Goal: Information Seeking & Learning: Check status

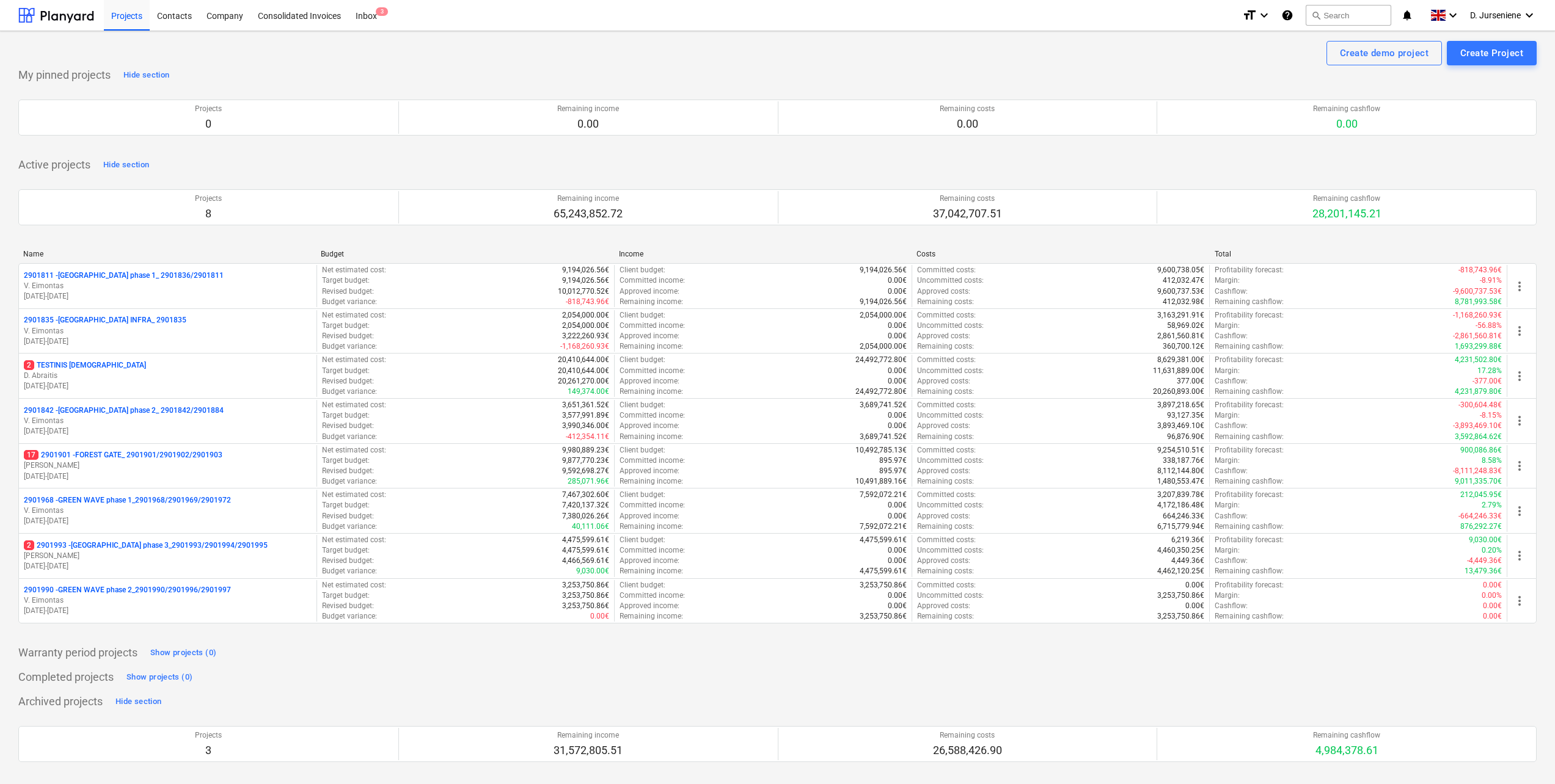
click at [293, 70] on div "My pinned projects Hide section Projects 0 Remaining income 0.00 Remaining cost…" at bounding box center [778, 107] width 1518 height 85
click at [127, 14] on div "Projects" at bounding box center [127, 14] width 46 height 31
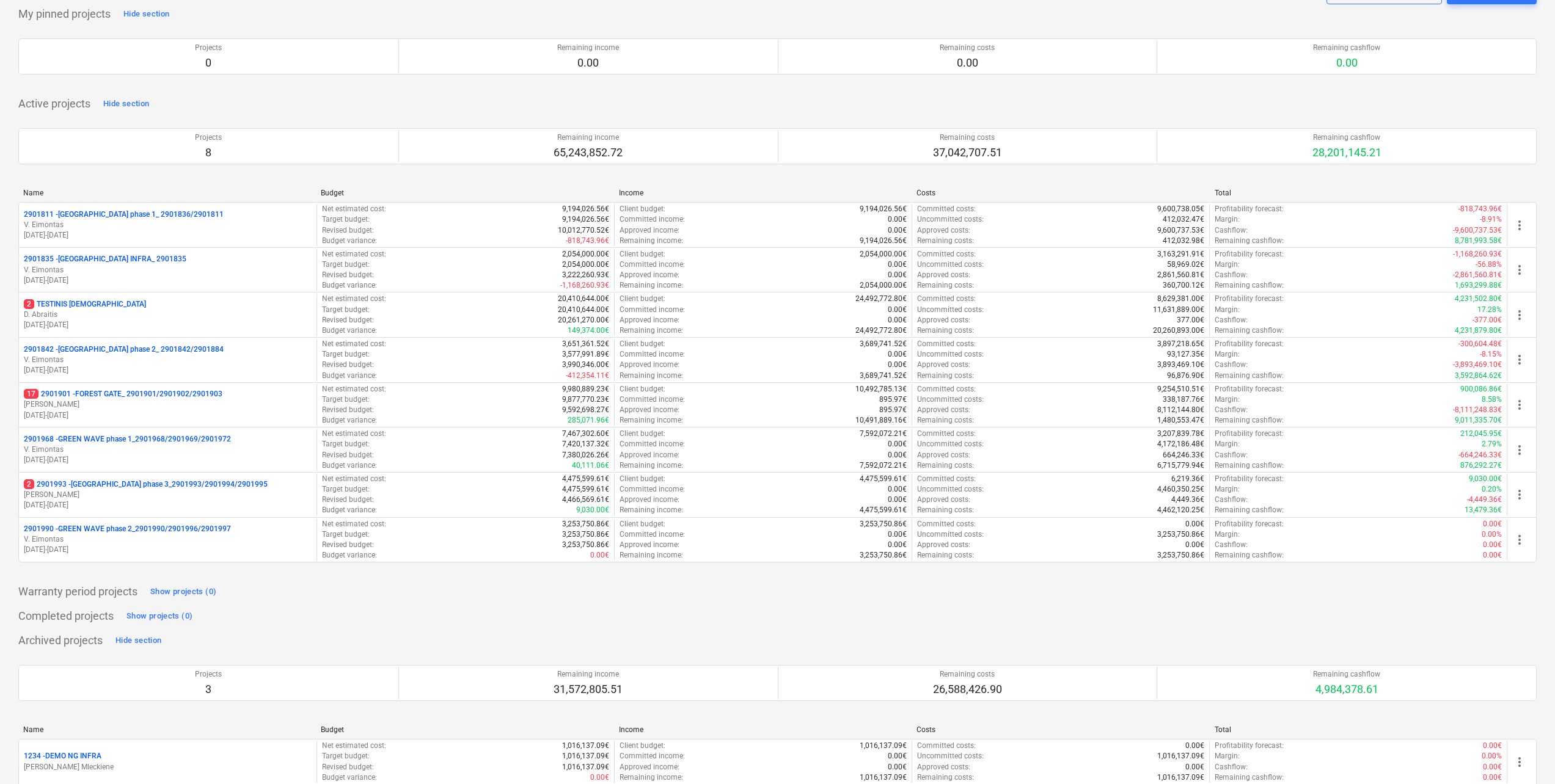
scroll to position [176, 0]
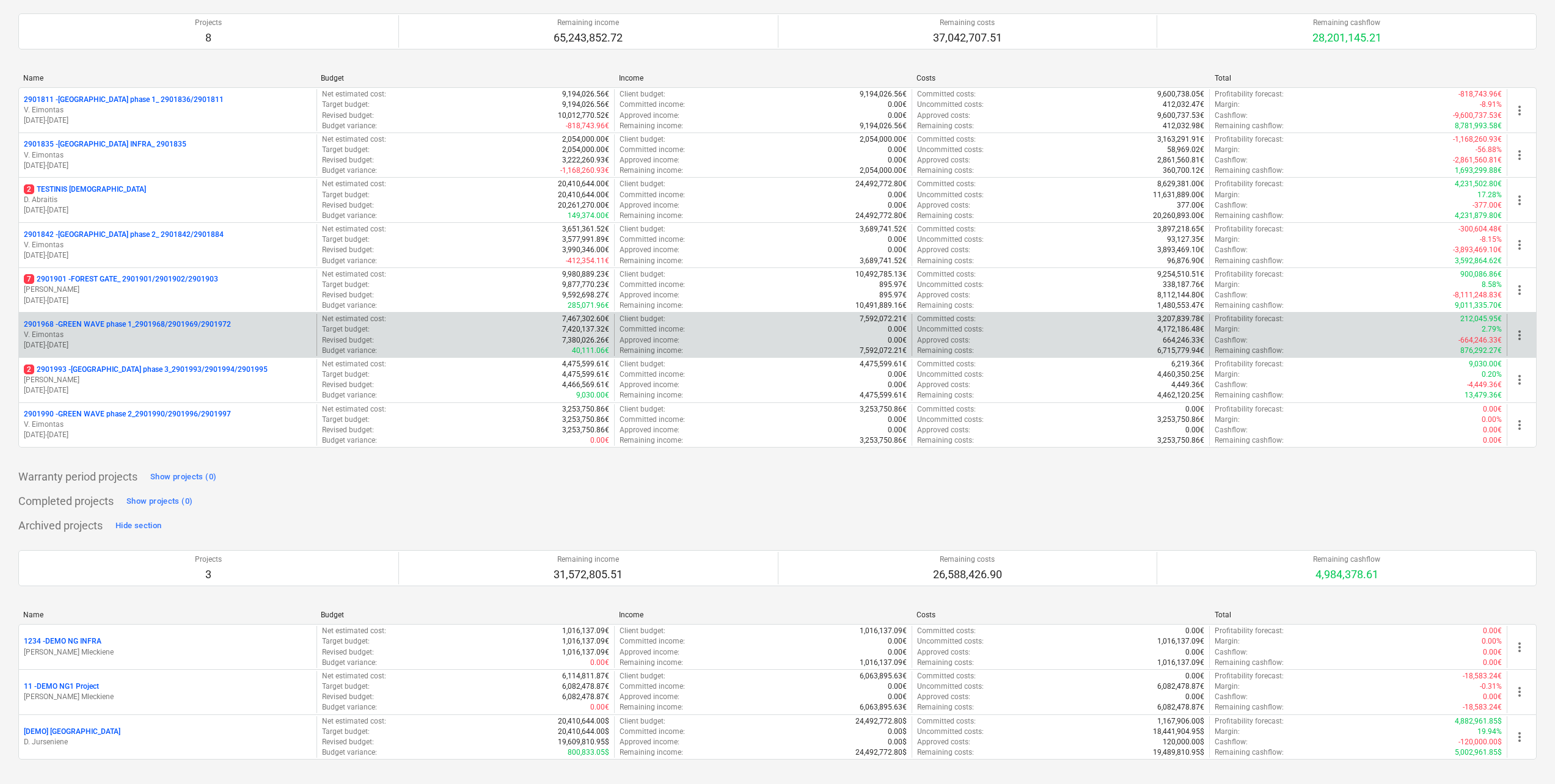
click at [159, 336] on p "V. Eimontas" at bounding box center [168, 335] width 288 height 11
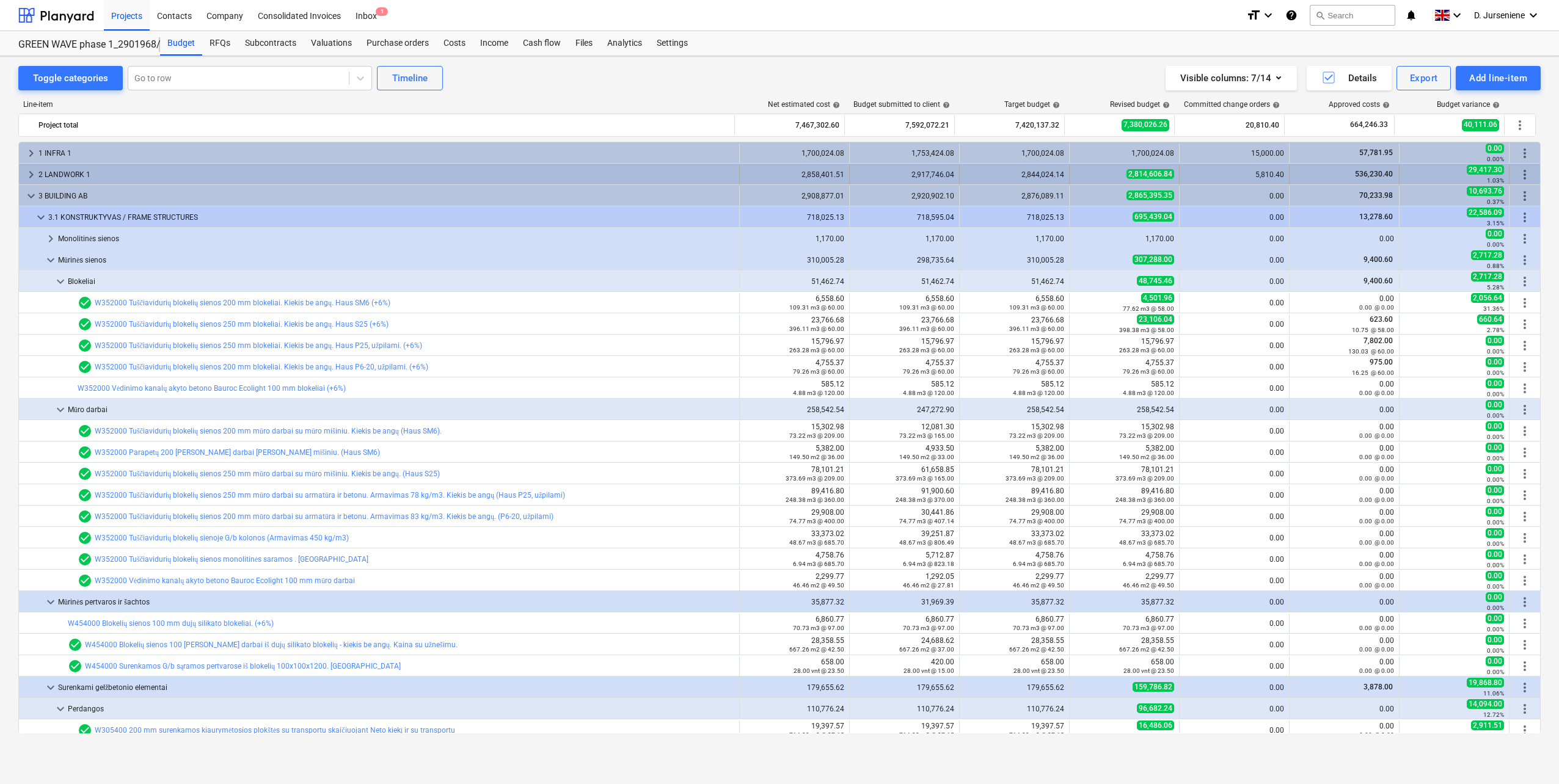
click at [29, 174] on span "keyboard_arrow_right" at bounding box center [30, 174] width 14 height 14
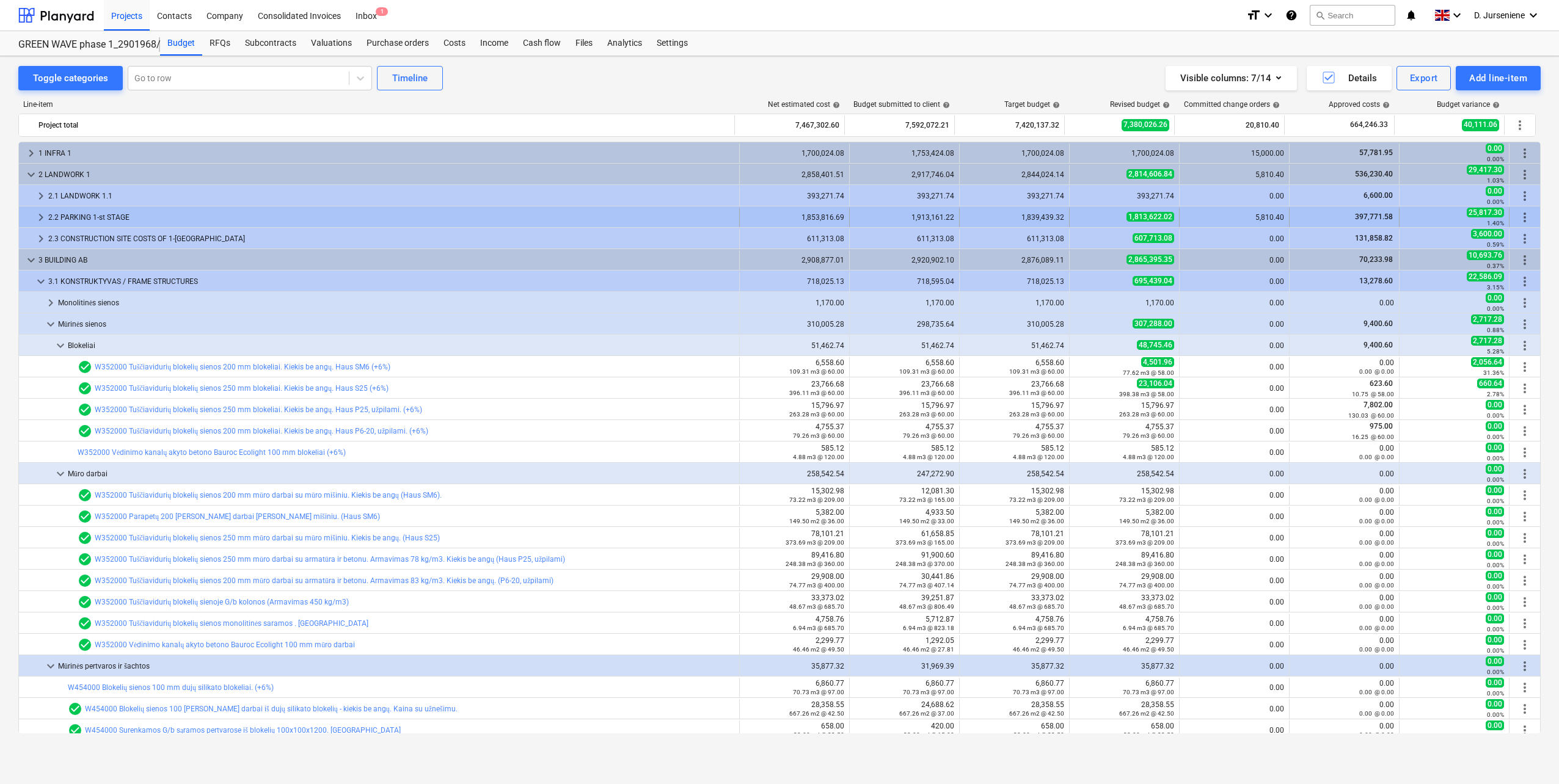
click at [92, 215] on div "2.2 PARKING 1-st STAGE" at bounding box center [391, 218] width 686 height 20
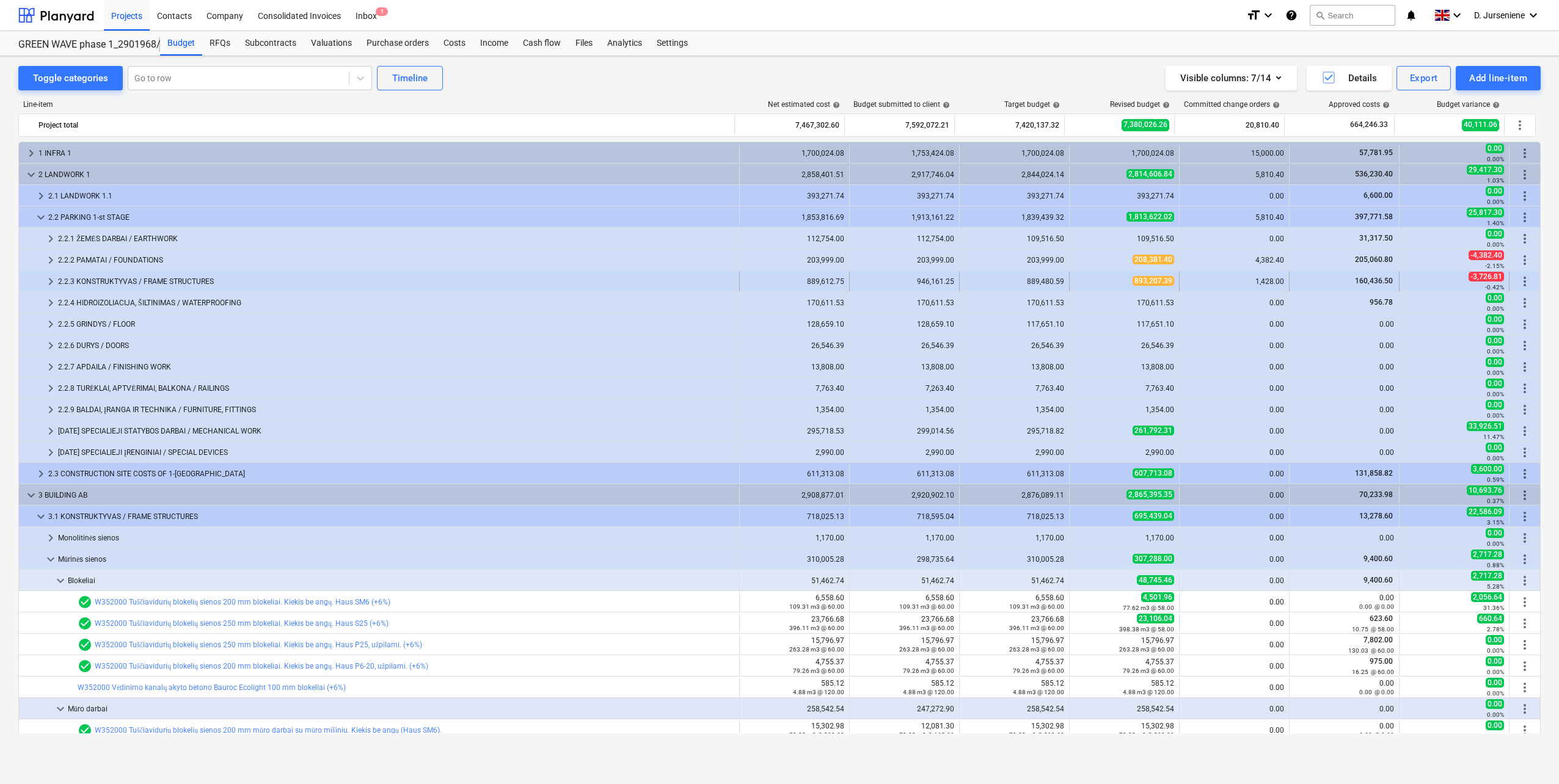
click at [50, 282] on span "keyboard_arrow_right" at bounding box center [50, 281] width 14 height 14
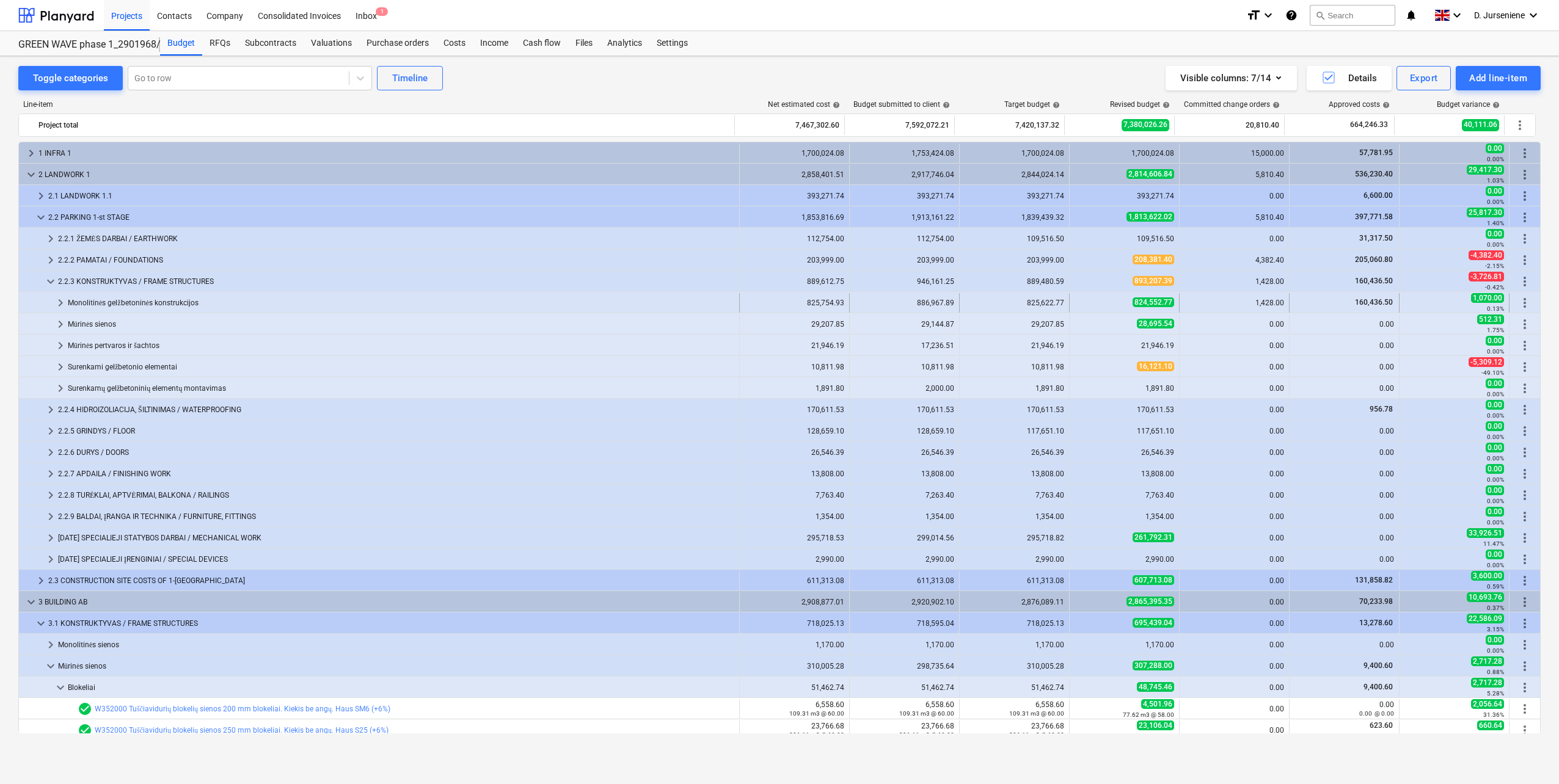
click at [61, 303] on span "keyboard_arrow_right" at bounding box center [60, 302] width 14 height 14
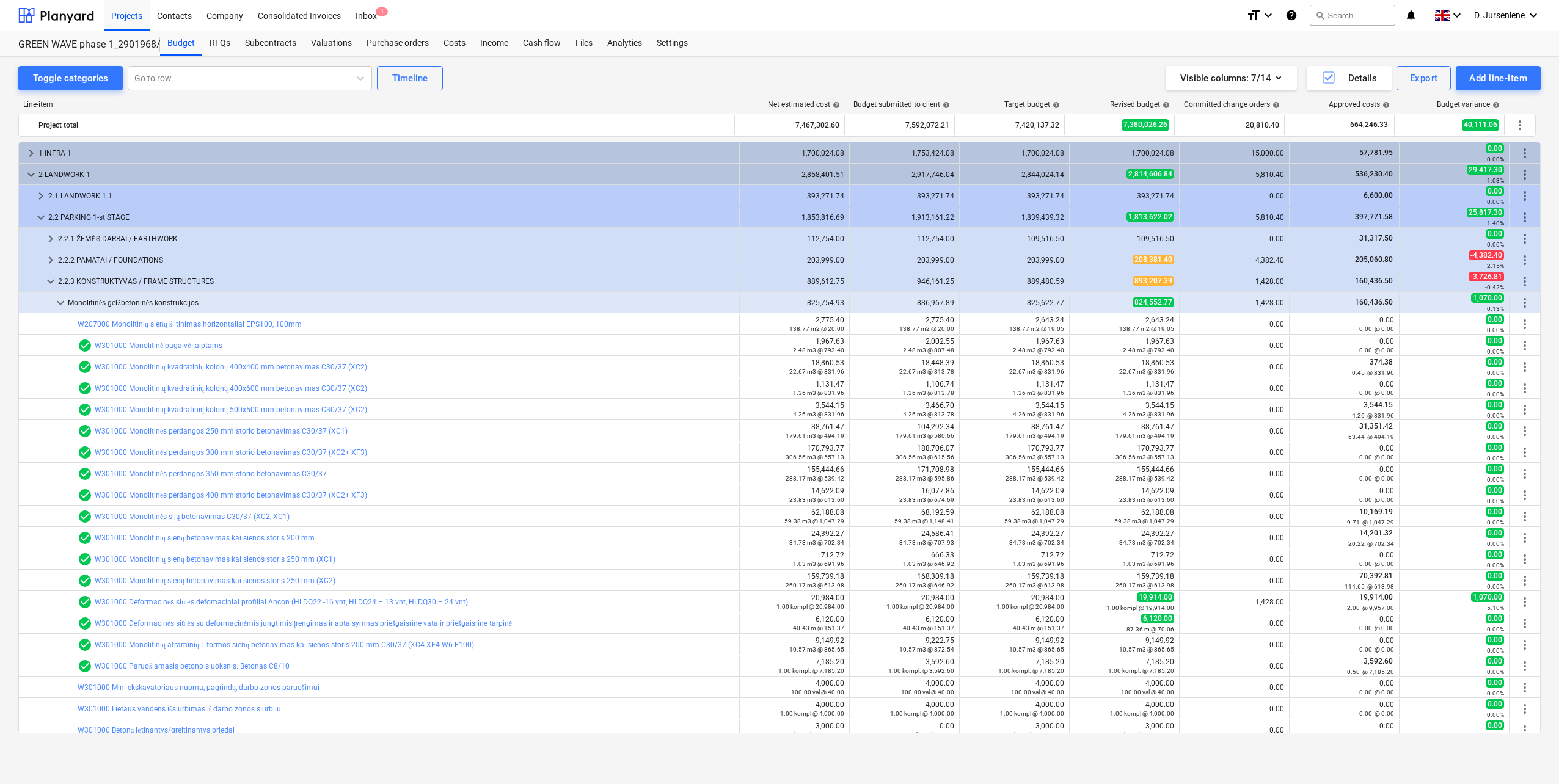
scroll to position [61, 0]
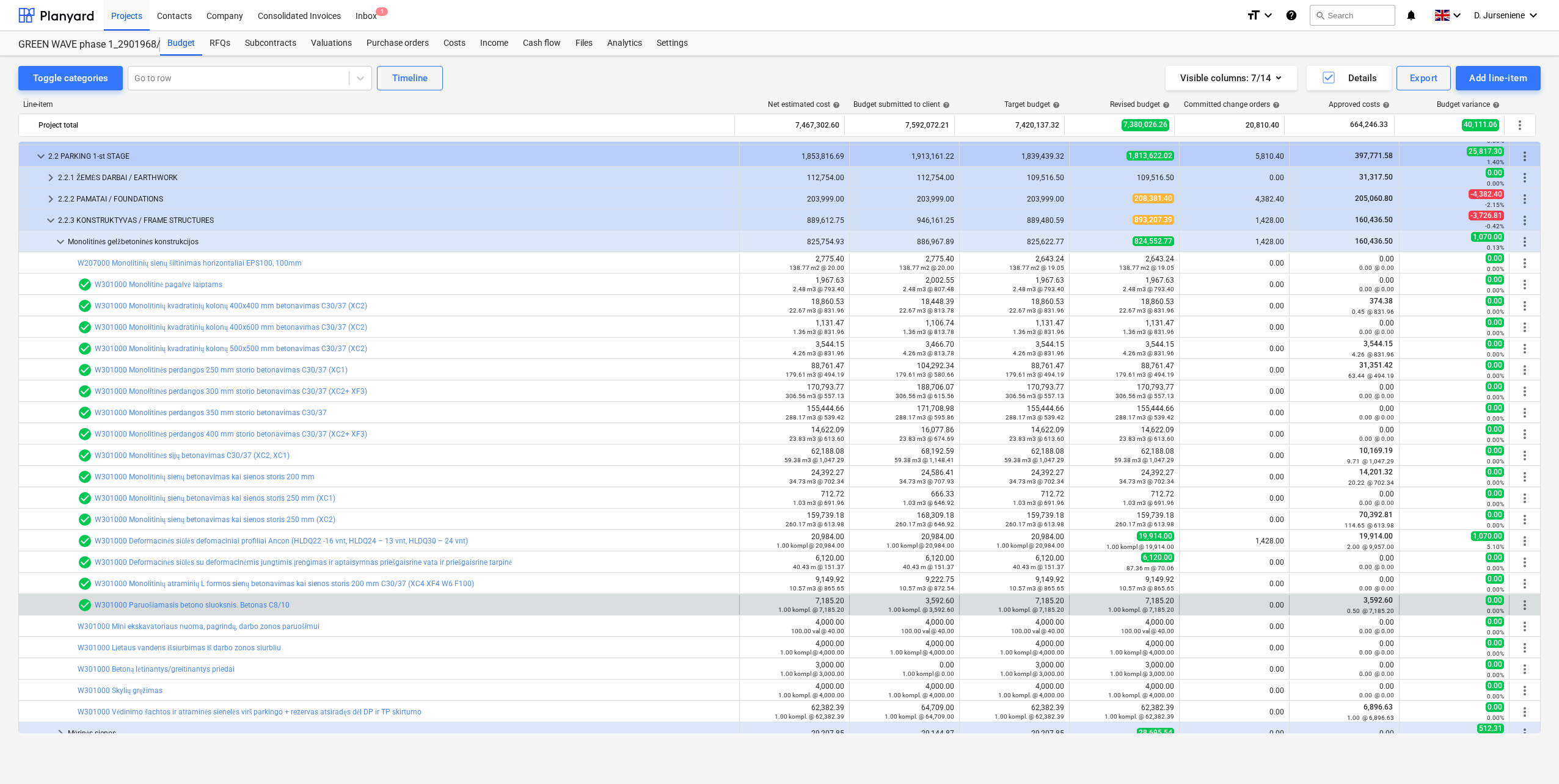
click at [1520, 603] on span "more_vert" at bounding box center [1524, 605] width 14 height 14
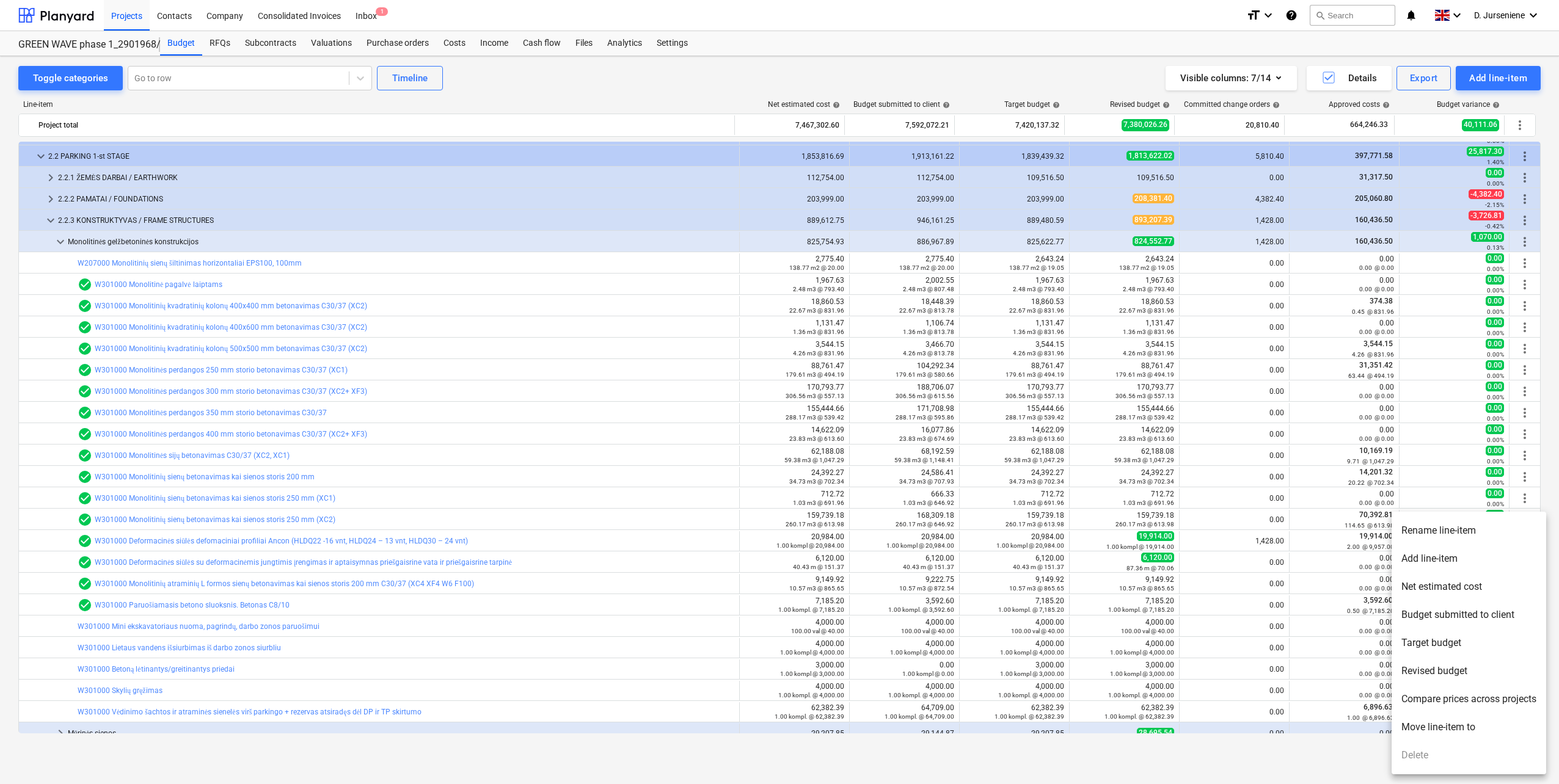
click at [237, 611] on div at bounding box center [780, 392] width 1559 height 784
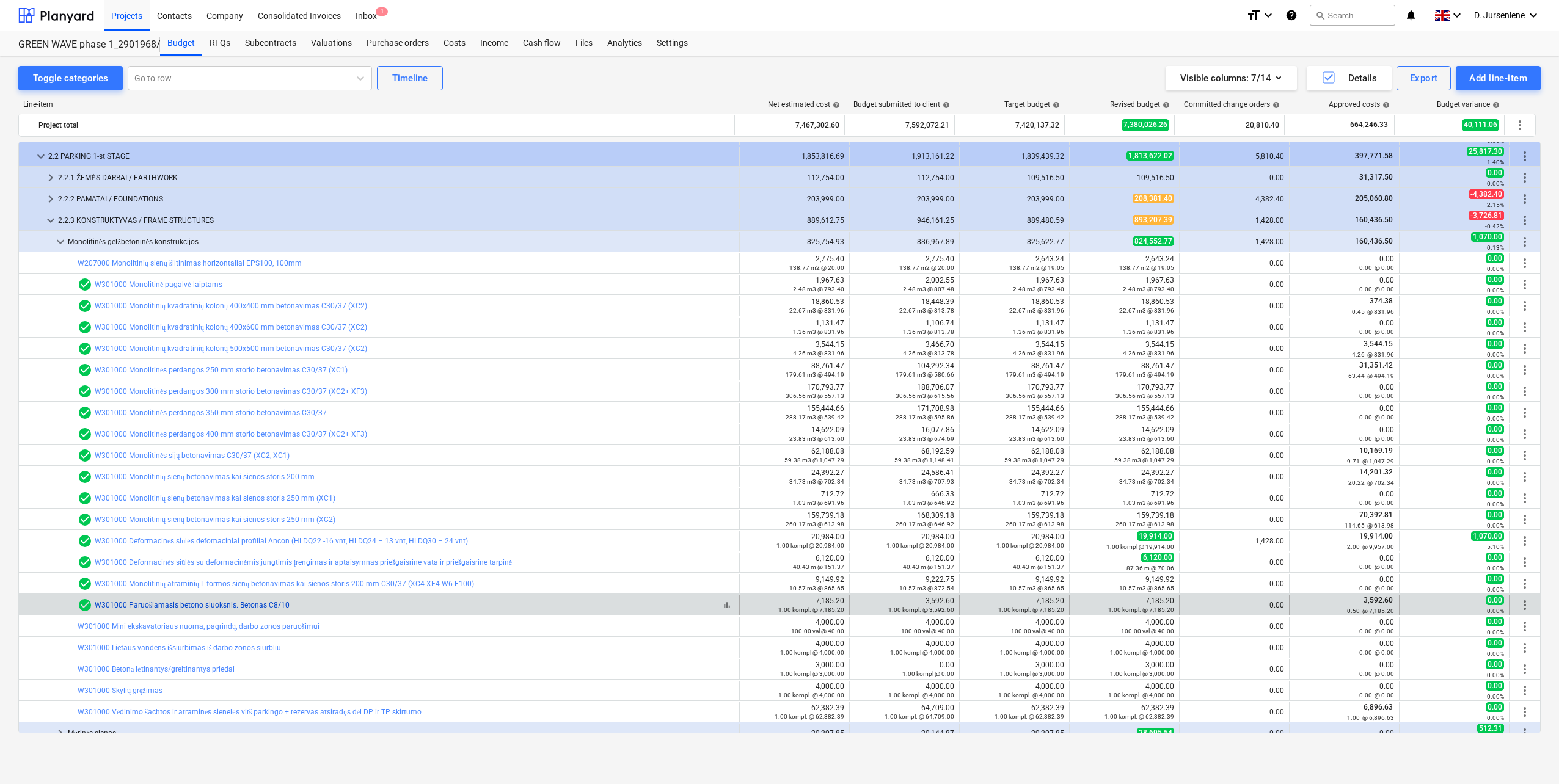
click at [234, 604] on link "W301000 Paruošiamasis betono sluoksnis. Betonas C8/10" at bounding box center [192, 605] width 195 height 8
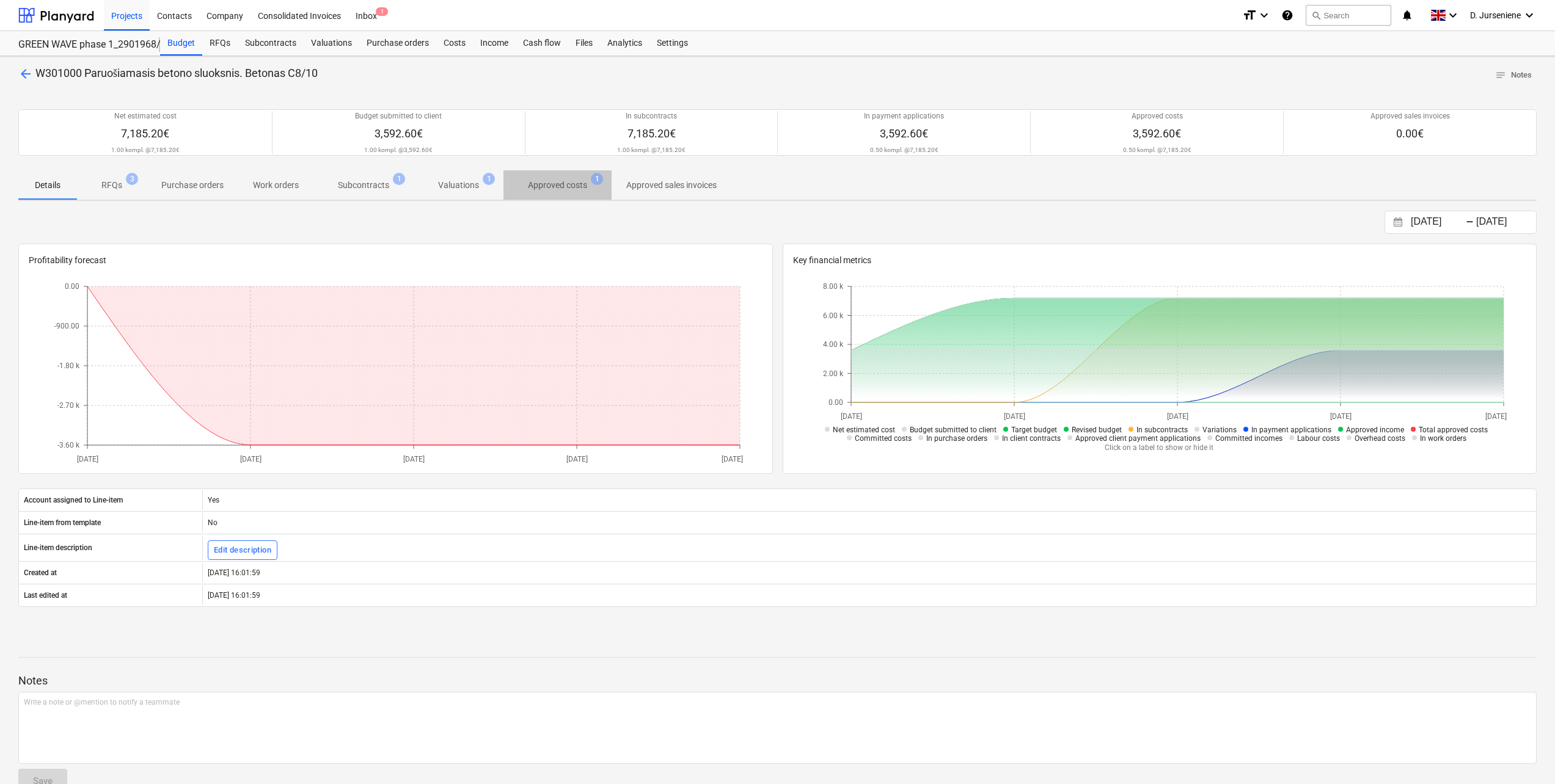
click at [547, 184] on p "Approved costs" at bounding box center [558, 185] width 59 height 13
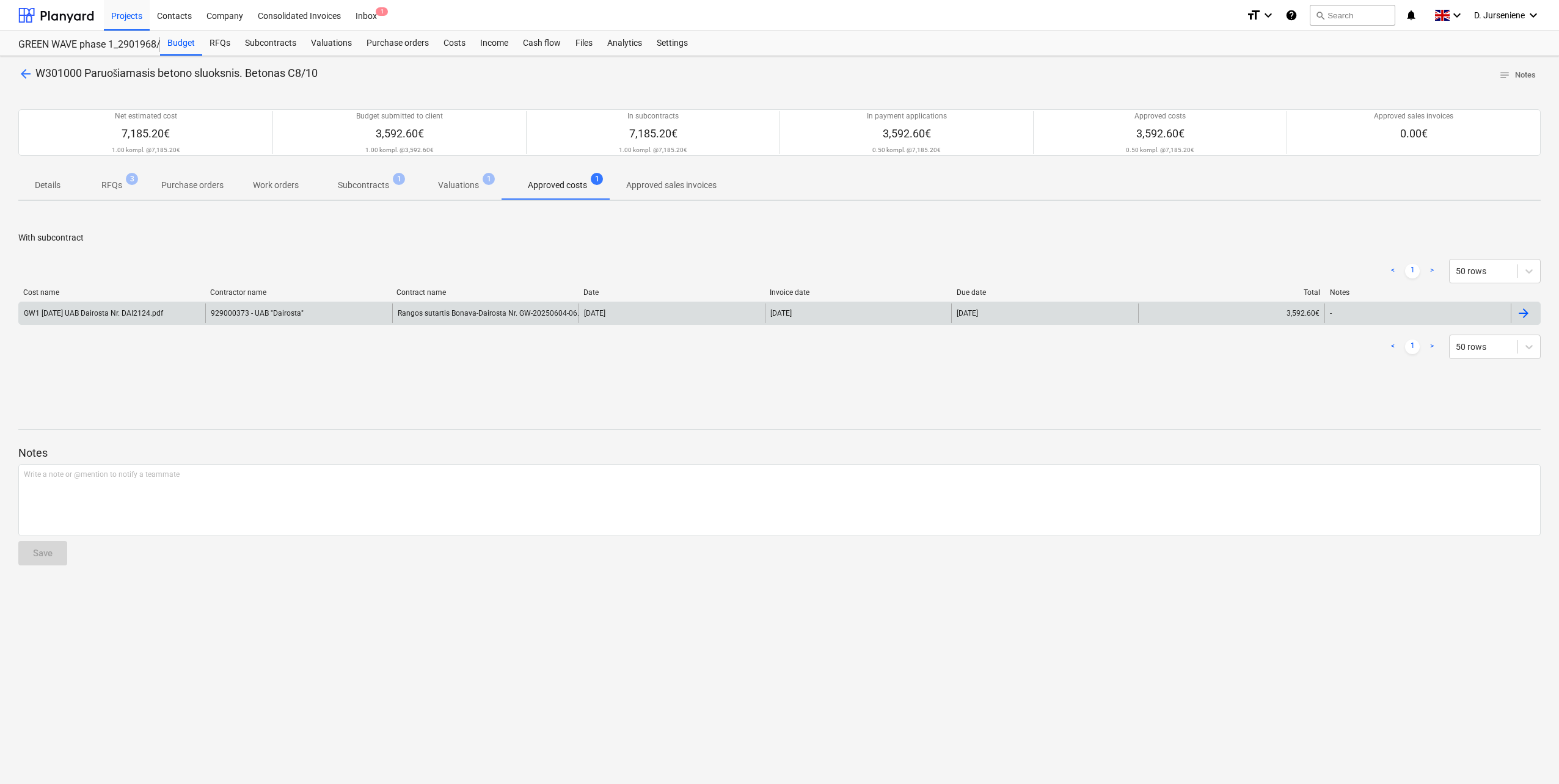
click at [149, 315] on div "GW1 [DATE] UAB Dairosta Nr. DAI2124.pdf" at bounding box center [93, 313] width 139 height 8
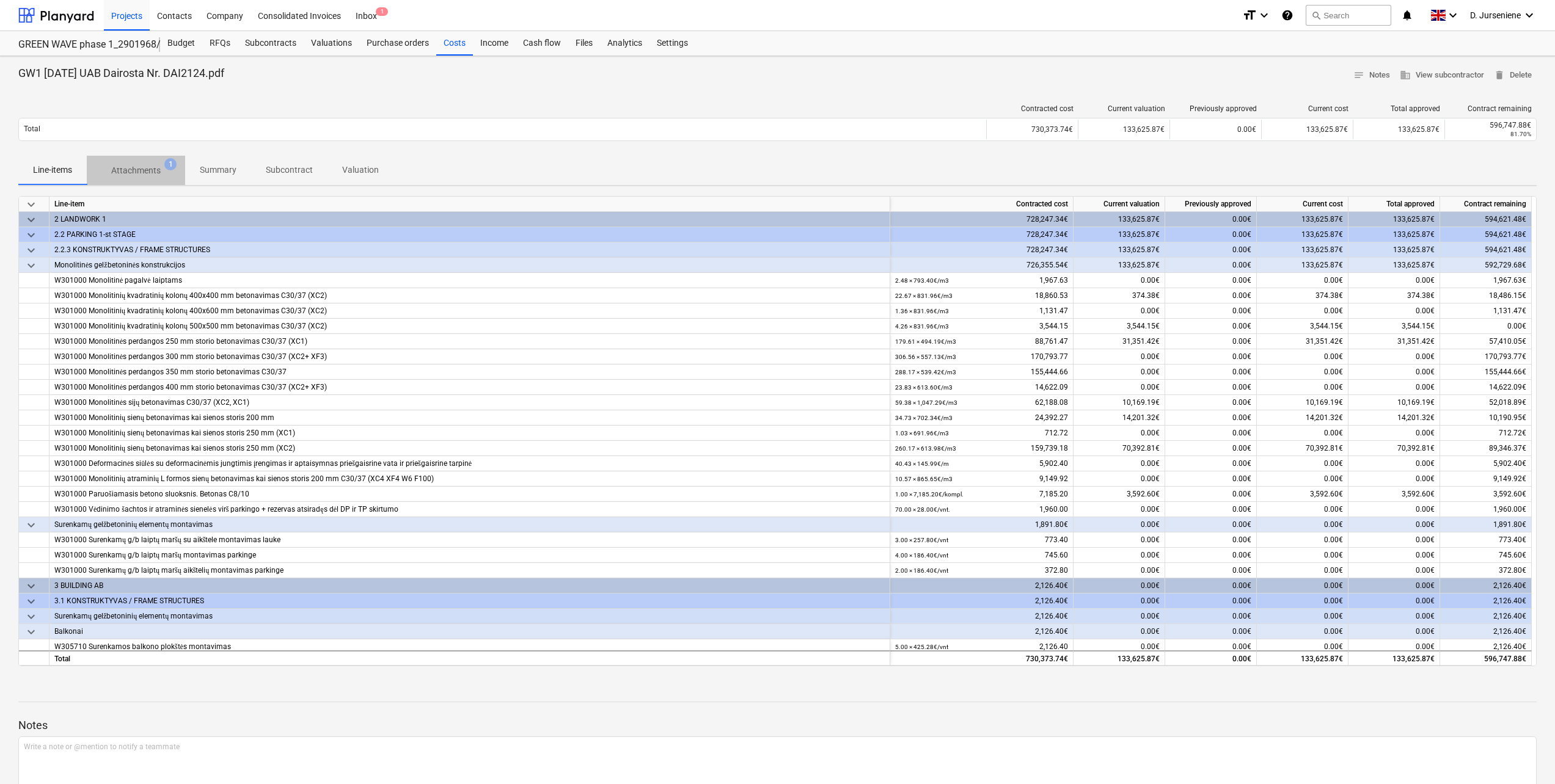
click at [138, 172] on p "Attachments" at bounding box center [136, 171] width 50 height 13
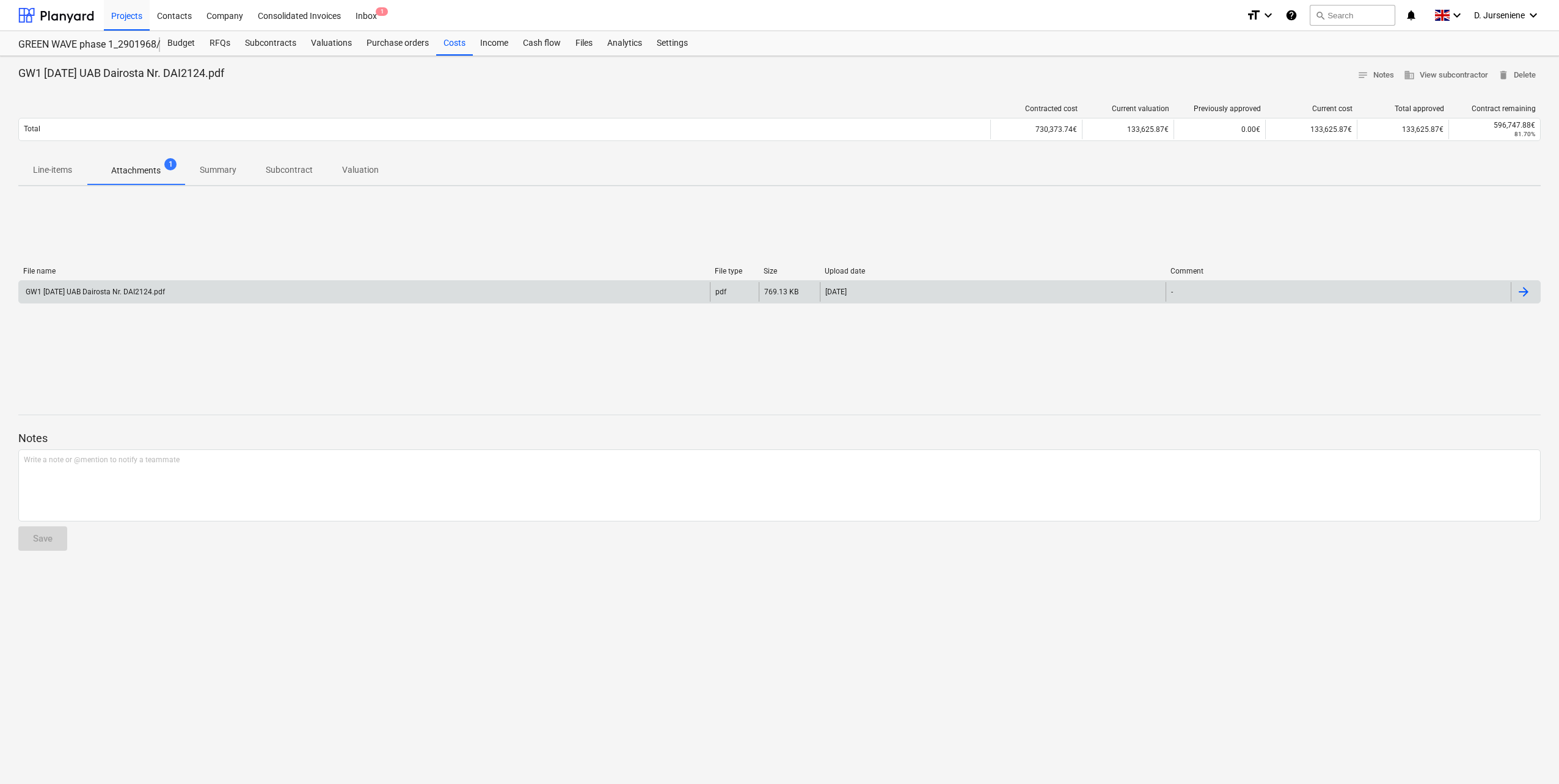
click at [146, 292] on div "GW1 [DATE] UAB Dairosta Nr. DAI2124.pdf" at bounding box center [94, 292] width 141 height 8
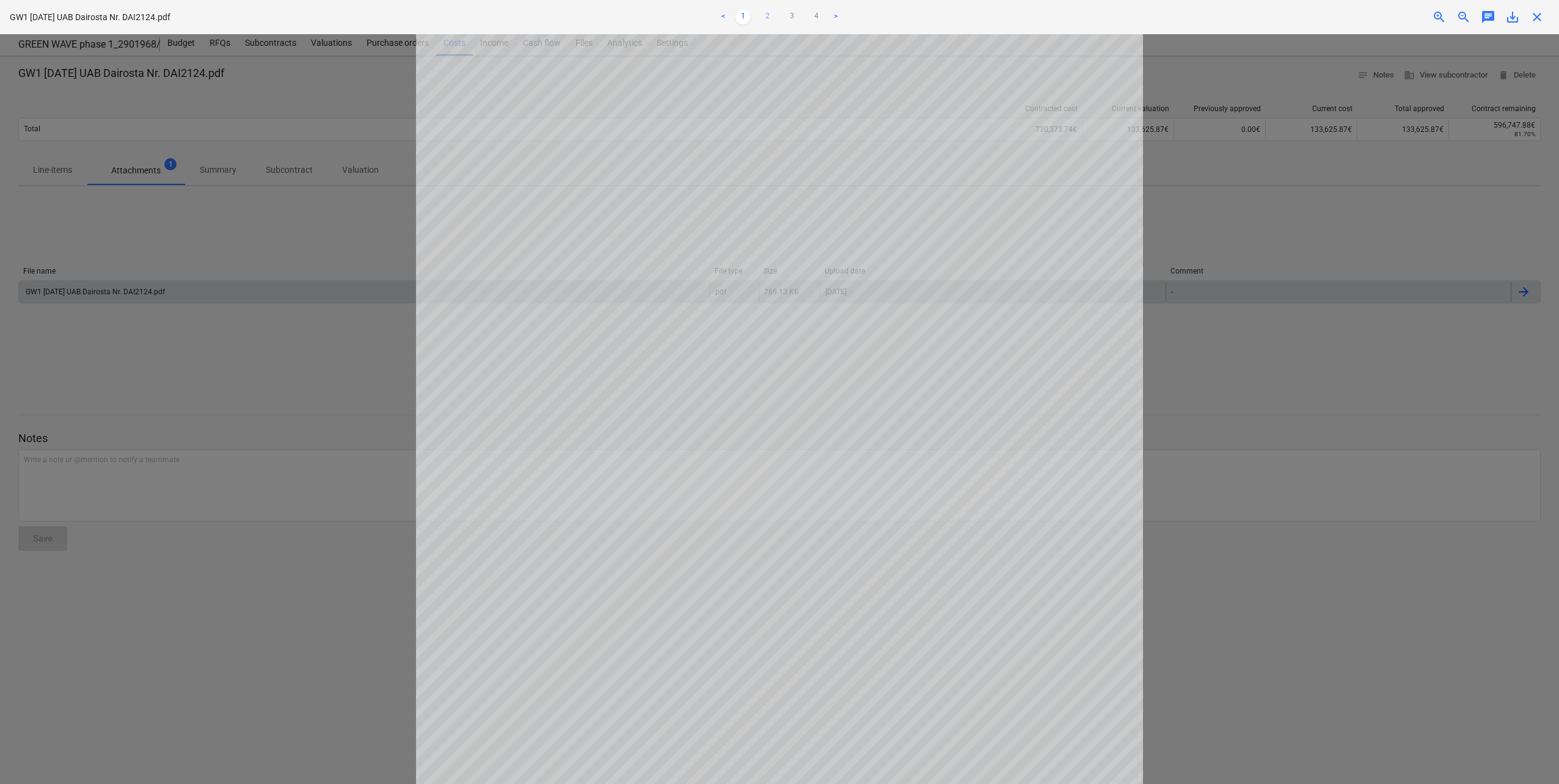
click at [772, 17] on link "2" at bounding box center [767, 17] width 14 height 14
drag, startPoint x: 791, startPoint y: 13, endPoint x: 783, endPoint y: 24, distance: 13.6
click at [791, 14] on link "3" at bounding box center [791, 17] width 14 height 14
click at [312, 522] on div at bounding box center [780, 409] width 1559 height 750
click at [1533, 21] on span "close" at bounding box center [1536, 17] width 14 height 14
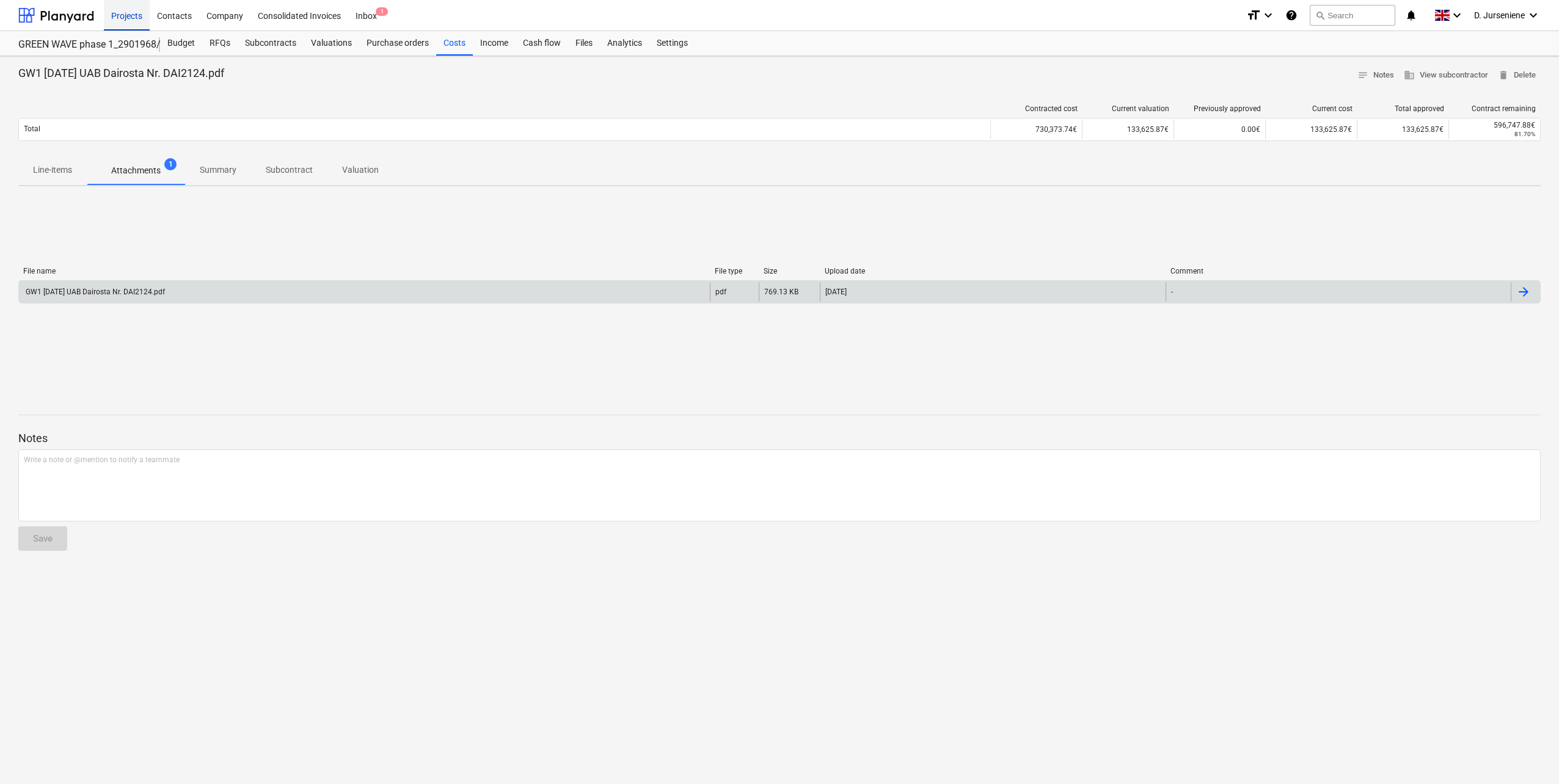
click at [131, 19] on div "Projects" at bounding box center [126, 14] width 46 height 31
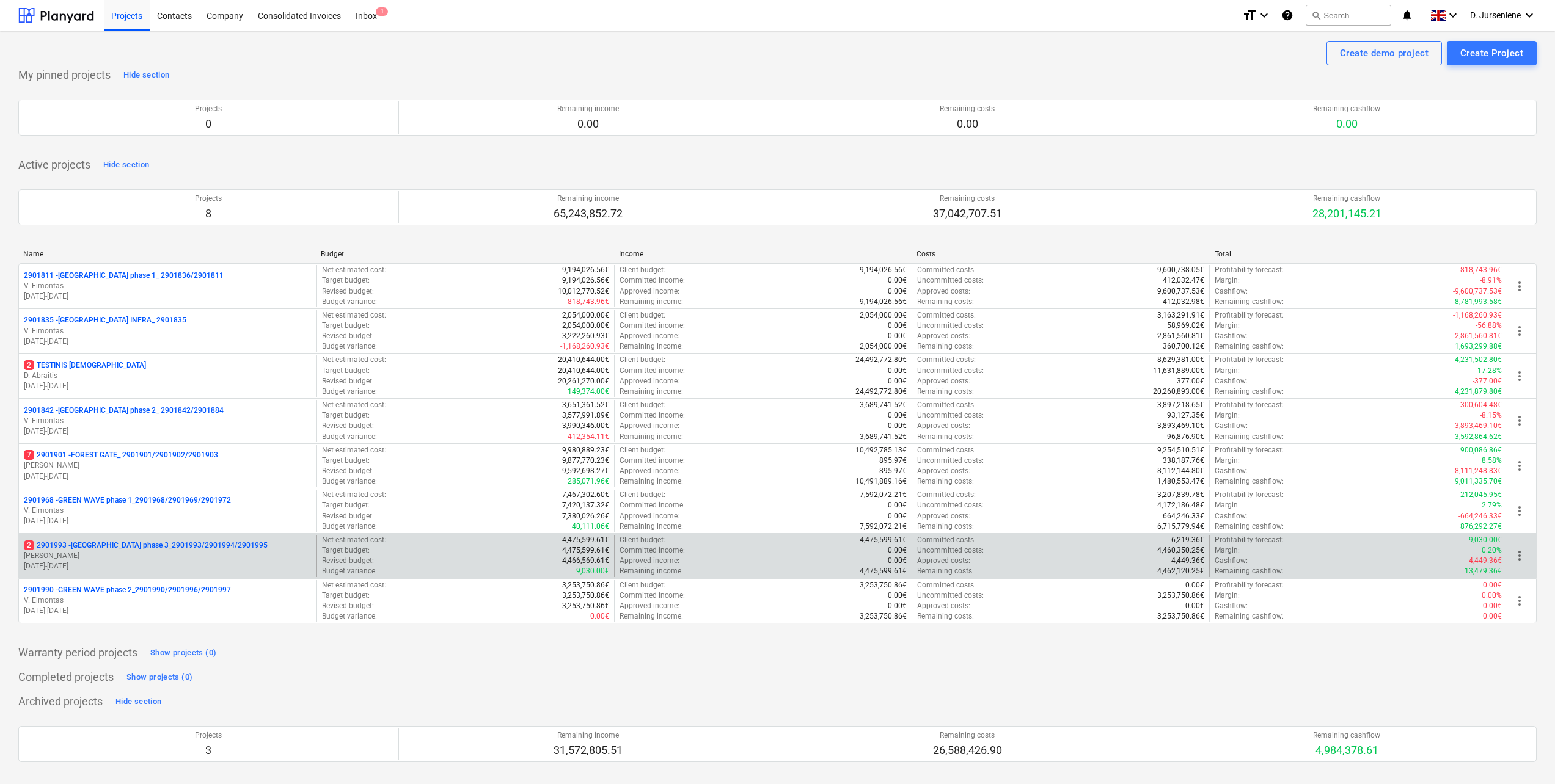
click at [159, 547] on p "2 2901993 - [GEOGRAPHIC_DATA] phase 3_2901993/2901994/2901995" at bounding box center [146, 546] width 244 height 11
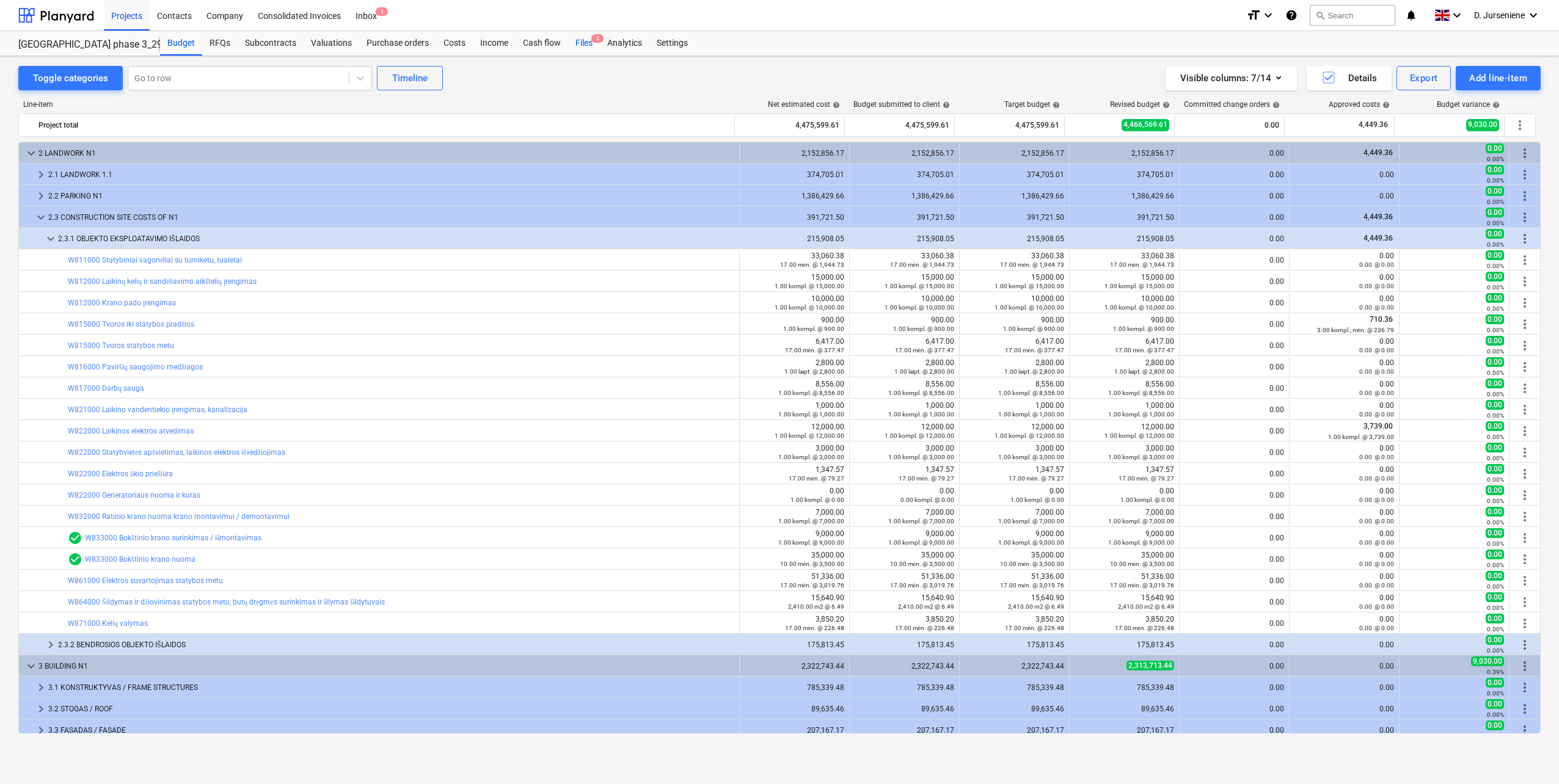
click at [584, 40] on div "Files 2" at bounding box center [584, 43] width 32 height 24
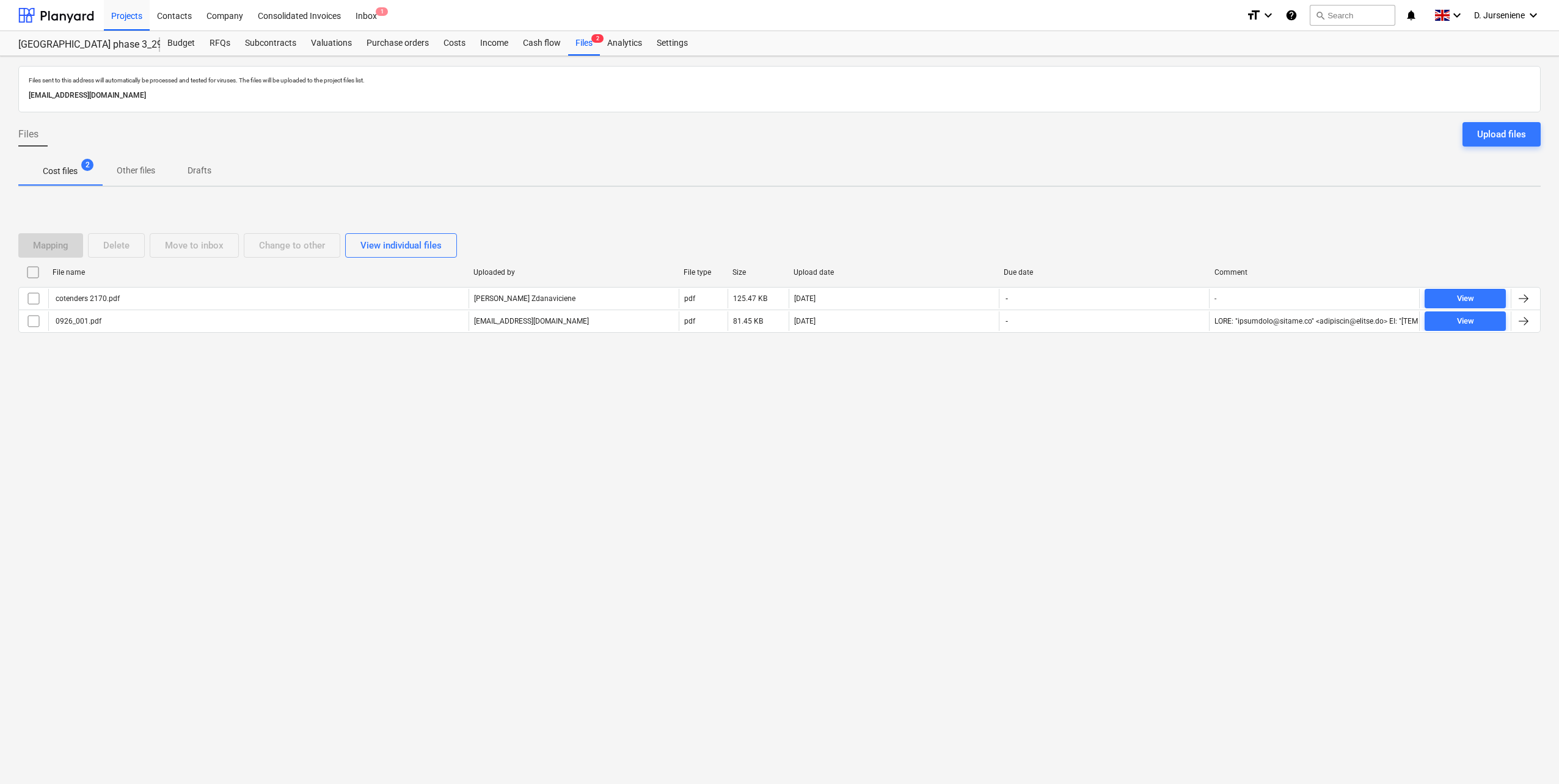
click at [116, 393] on div "Files sent to this address will automatically be processed and tested for virus…" at bounding box center [780, 421] width 1559 height 728
click at [53, 17] on div at bounding box center [56, 15] width 75 height 30
